Goal: Find contact information: Find contact information

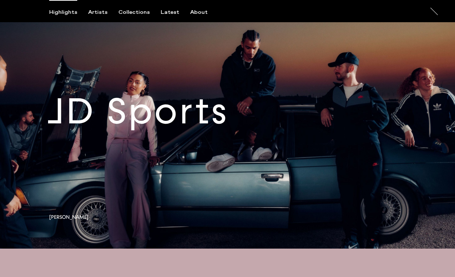
scroll to position [4, 0]
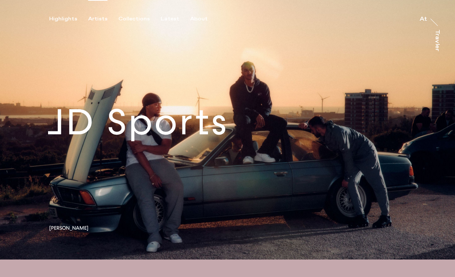
click at [96, 18] on div "Artists" at bounding box center [97, 19] width 19 height 7
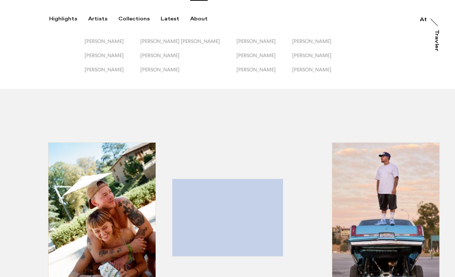
click at [195, 20] on div "About" at bounding box center [198, 19] width 17 height 7
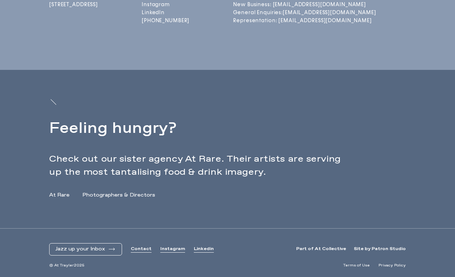
scroll to position [282, 0]
click at [137, 249] on link "Contact" at bounding box center [141, 249] width 21 height 6
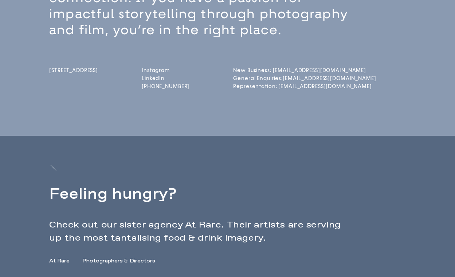
scroll to position [209, 0]
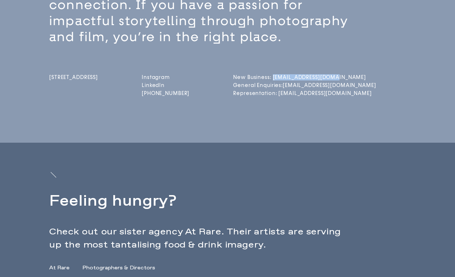
drag, startPoint x: 346, startPoint y: 75, endPoint x: 286, endPoint y: 78, distance: 60.1
click at [286, 78] on div "[STREET_ADDRESS] Instagram LinkedIn [PHONE_NUMBER] New Business: [EMAIL_ADDRESS…" at bounding box center [240, 71] width 382 height 53
copy link "[EMAIL_ADDRESS][DOMAIN_NAME]"
